Goal: Task Accomplishment & Management: Manage account settings

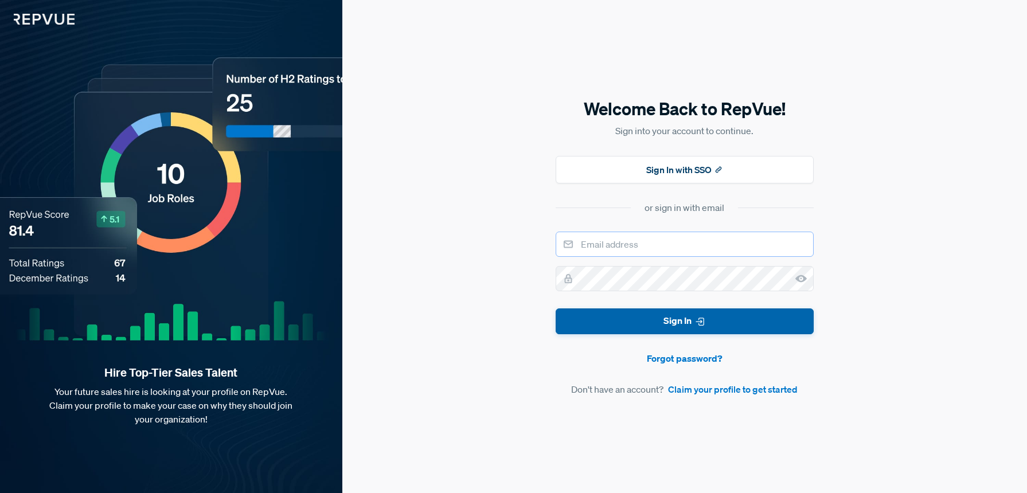
type input "[PERSON_NAME][EMAIL_ADDRESS][PERSON_NAME][DOMAIN_NAME]"
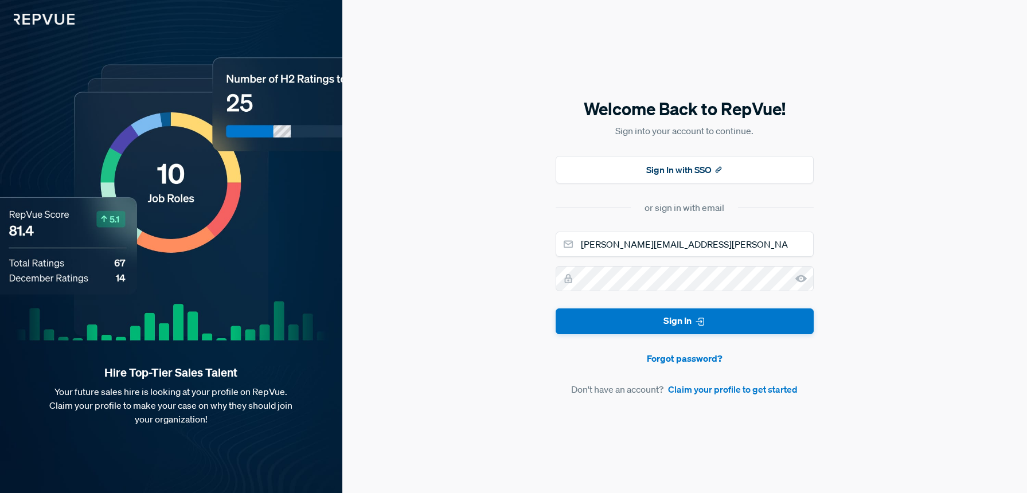
click at [685, 319] on button "Sign In" at bounding box center [685, 322] width 258 height 26
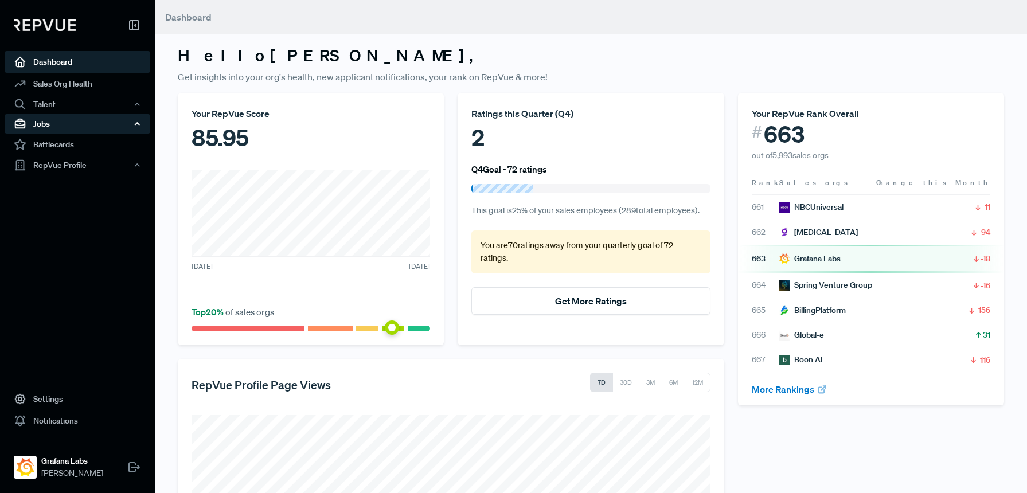
click at [36, 126] on div "Jobs" at bounding box center [78, 124] width 146 height 20
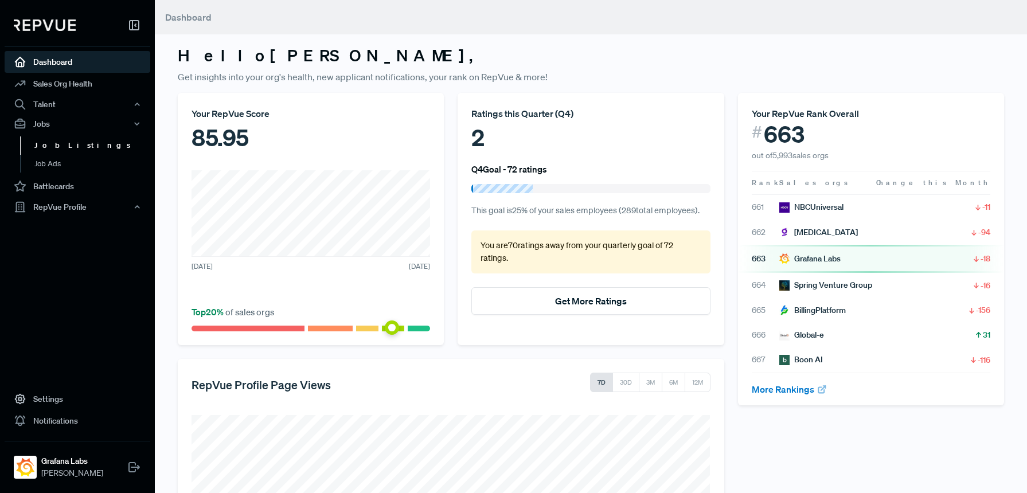
click at [57, 148] on link "Job Listings" at bounding box center [93, 146] width 146 height 18
